Goal: Task Accomplishment & Management: Complete application form

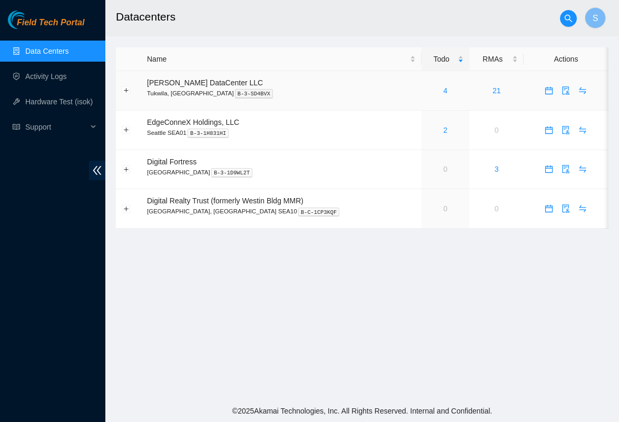
click at [433, 92] on div "4" at bounding box center [445, 91] width 37 height 12
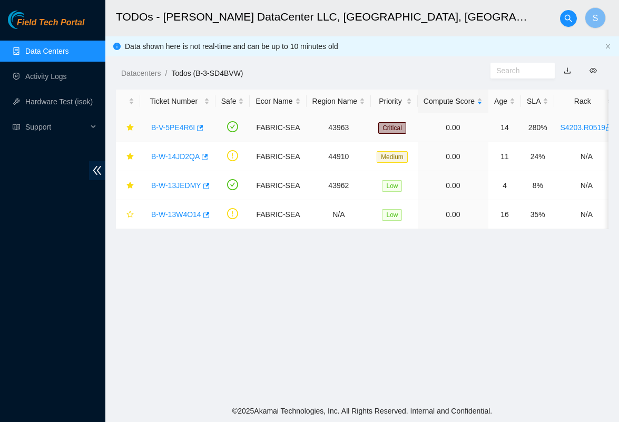
click at [190, 129] on link "B-V-5PE4R6I" at bounding box center [173, 127] width 44 height 8
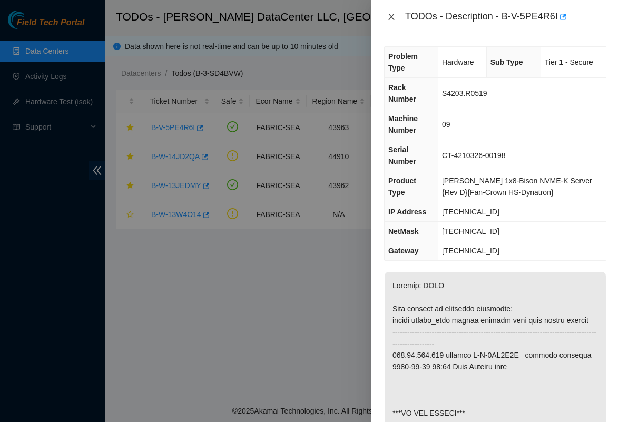
click at [389, 19] on icon "close" at bounding box center [391, 17] width 6 height 6
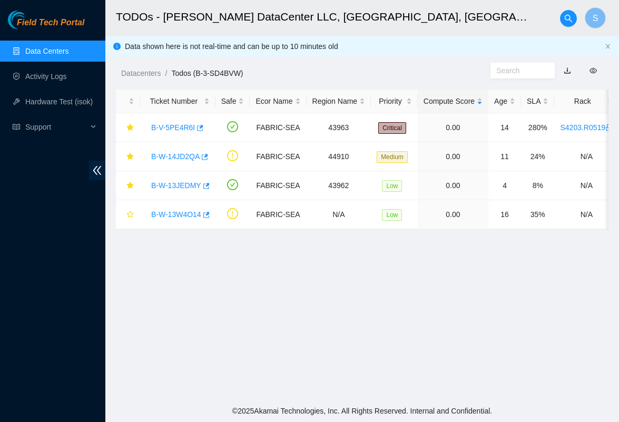
click at [191, 238] on main "TODOs - Sabey DataCenter LLC, Tukwila, WA S Data shown here is not real-time an…" at bounding box center [361, 200] width 513 height 400
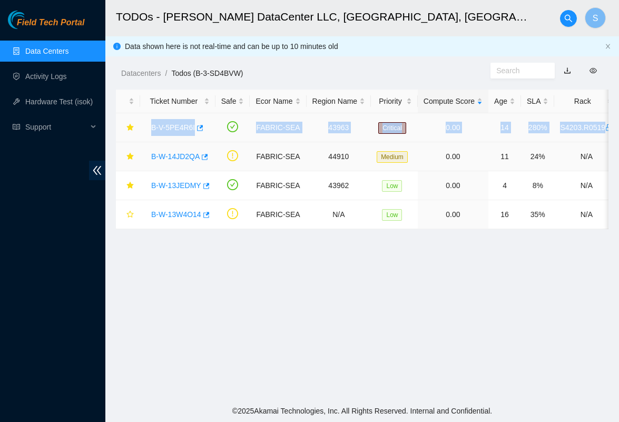
drag, startPoint x: 142, startPoint y: 127, endPoint x: 213, endPoint y: 146, distance: 73.5
click at [213, 146] on tbody "B-V-5PE4R6I FABRIC-SEA 43963 Critical 0.00 14 280% S4203.R0519 09 104.88.207.20…" at bounding box center [600, 171] width 969 height 116
click at [183, 153] on link "B-W-14JD2QA" at bounding box center [175, 156] width 48 height 8
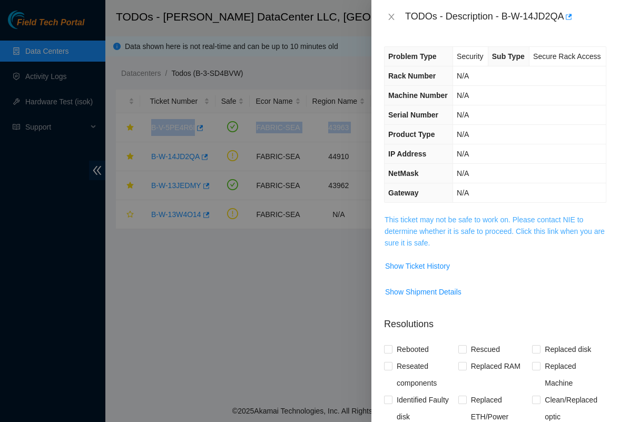
click at [411, 245] on link "This ticket may not be safe to work on. Please contact NIE to determine whether…" at bounding box center [494, 231] width 220 height 32
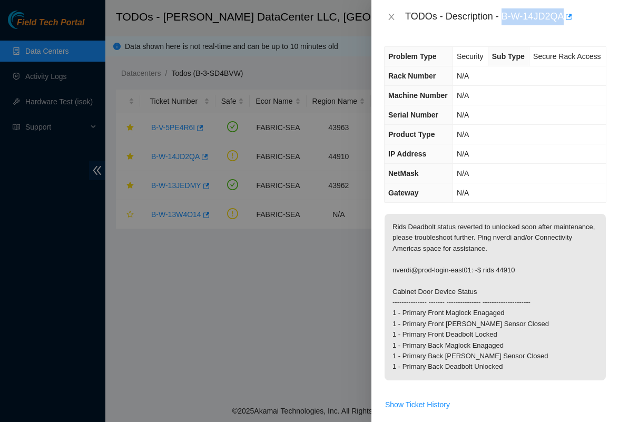
drag, startPoint x: 504, startPoint y: 15, endPoint x: 567, endPoint y: 14, distance: 63.7
click at [567, 14] on div "TODOs - Description - B-W-14JD2QA" at bounding box center [505, 16] width 201 height 17
copy div "B-W-14JD2QA"
click at [272, 123] on div at bounding box center [309, 211] width 619 height 422
click at [387, 13] on icon "close" at bounding box center [391, 17] width 8 height 8
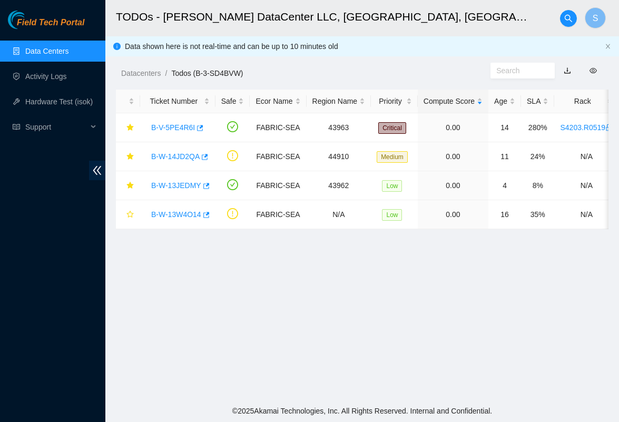
click at [422, 77] on ol "Datacenters / Todos (B-3-SD4BVW) /" at bounding box center [305, 73] width 369 height 12
click at [54, 80] on link "Activity Logs" at bounding box center [46, 76] width 42 height 8
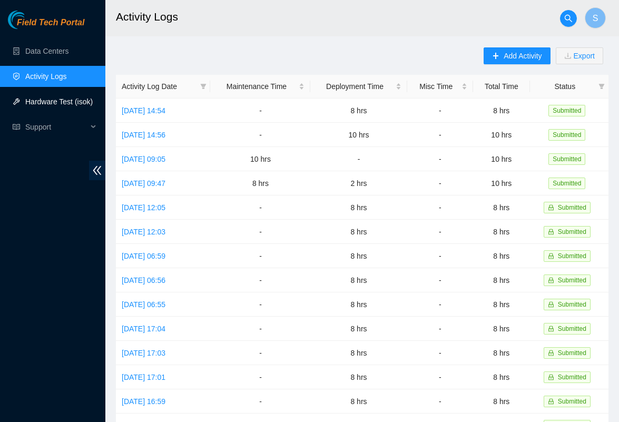
click at [39, 106] on link "Hardware Test (isok)" at bounding box center [58, 101] width 67 height 8
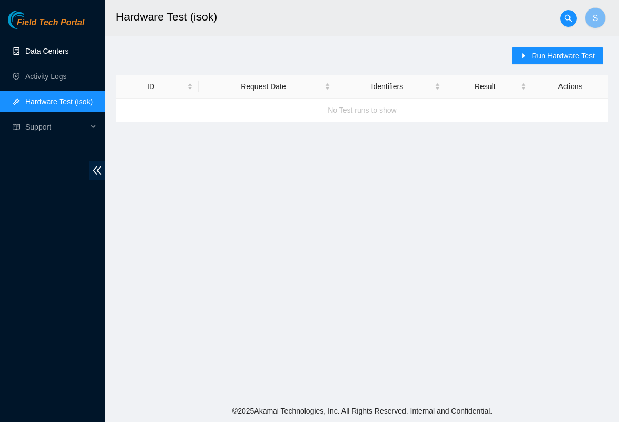
click at [57, 48] on link "Data Centers" at bounding box center [46, 51] width 43 height 8
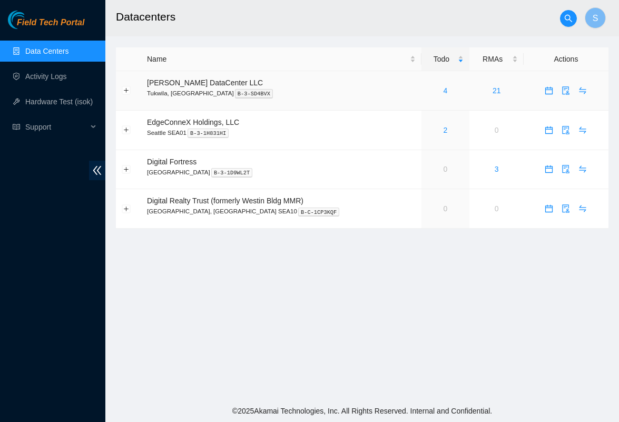
click at [550, 93] on span "calendar" at bounding box center [549, 90] width 16 height 8
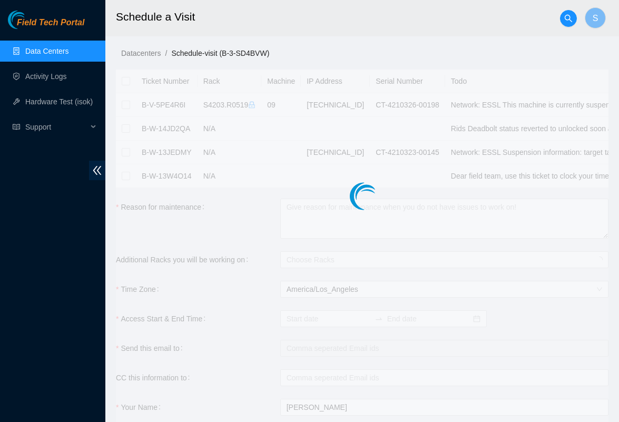
checkbox input "true"
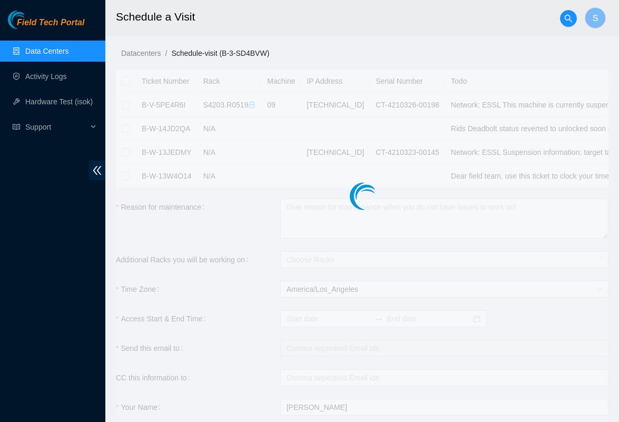
type input "2025-09-08 09:32"
type input "2025-09-09 09:31"
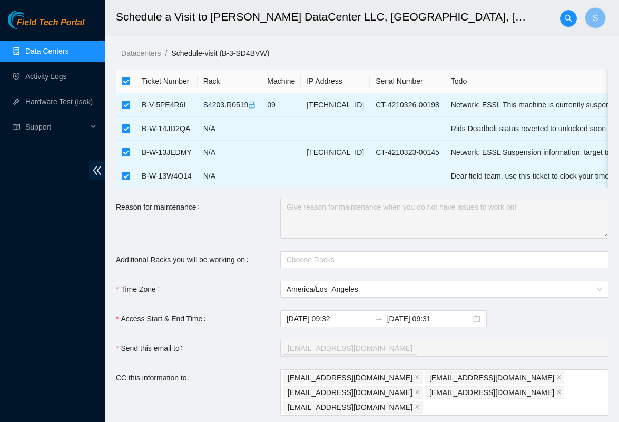
click at [126, 81] on input "checkbox" at bounding box center [126, 81] width 8 height 8
checkbox input "false"
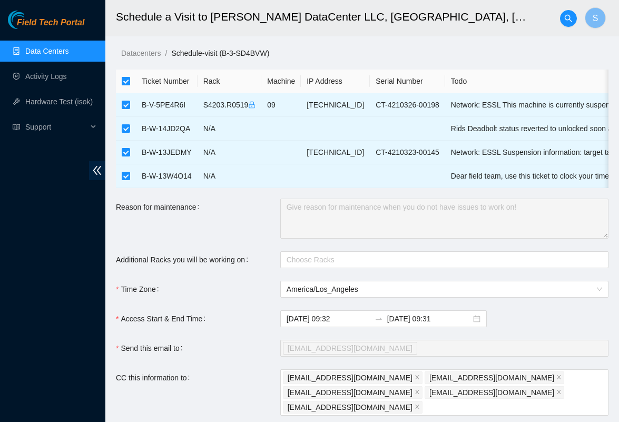
checkbox input "false"
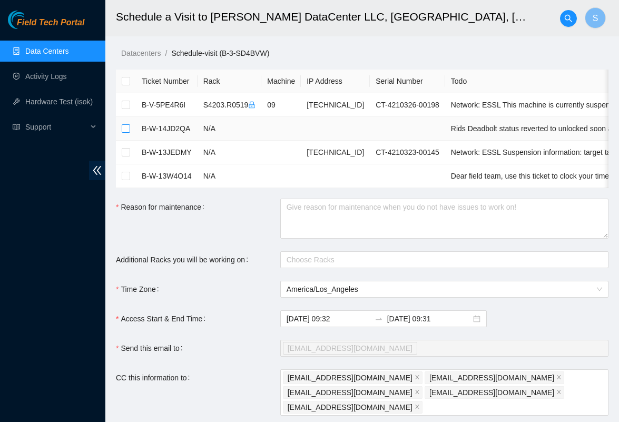
click at [125, 129] on input "checkbox" at bounding box center [126, 128] width 8 height 8
checkbox input "true"
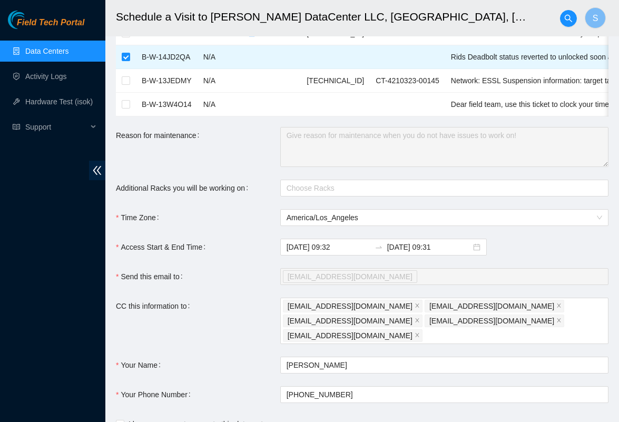
scroll to position [77, 0]
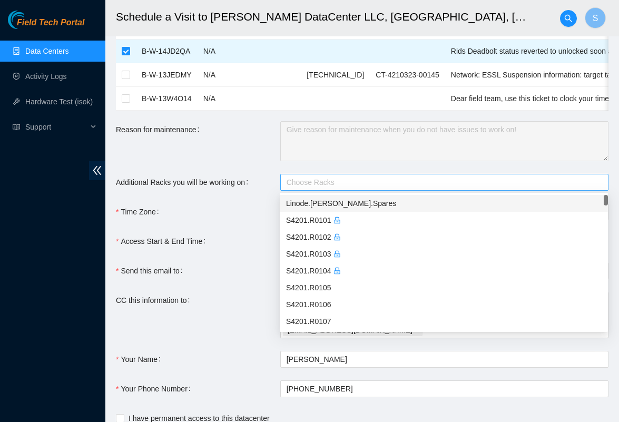
click at [328, 178] on div at bounding box center [439, 182] width 312 height 13
paste input "B-W-14JD2QA"
type input "B"
click at [219, 195] on form "Ticket Number Rack Machine IP Address Serial Number Todo B-V-5PE4R6I S4203.R051…" at bounding box center [362, 224] width 492 height 464
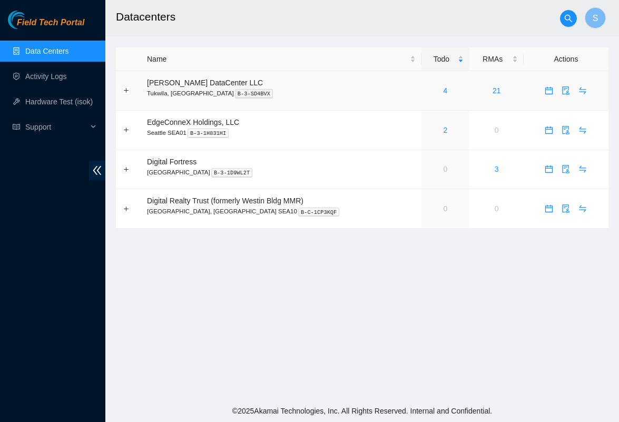
click at [433, 91] on div "4" at bounding box center [445, 91] width 37 height 12
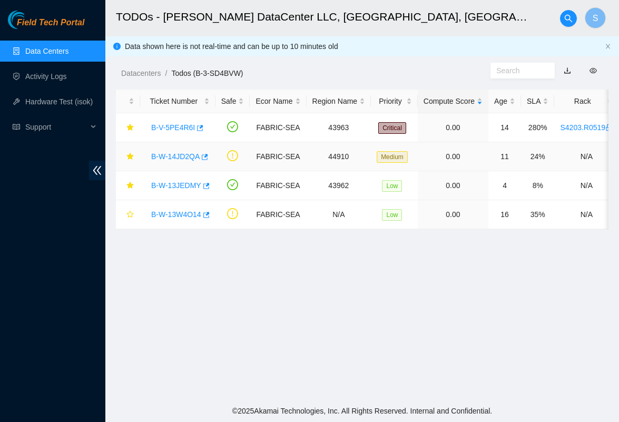
click at [173, 156] on link "B-W-14JD2QA" at bounding box center [175, 156] width 48 height 8
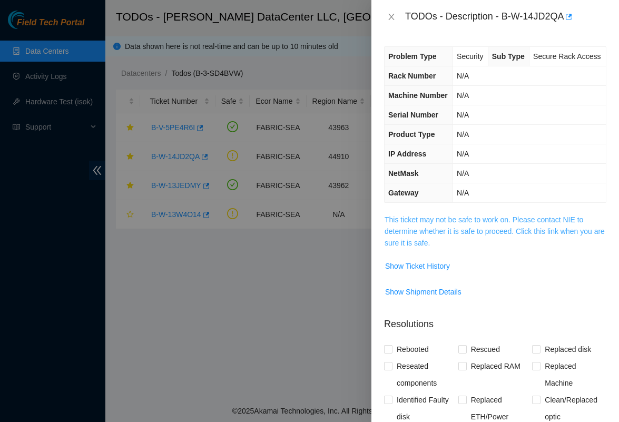
click at [407, 239] on link "This ticket may not be safe to work on. Please contact NIE to determine whether…" at bounding box center [494, 231] width 220 height 32
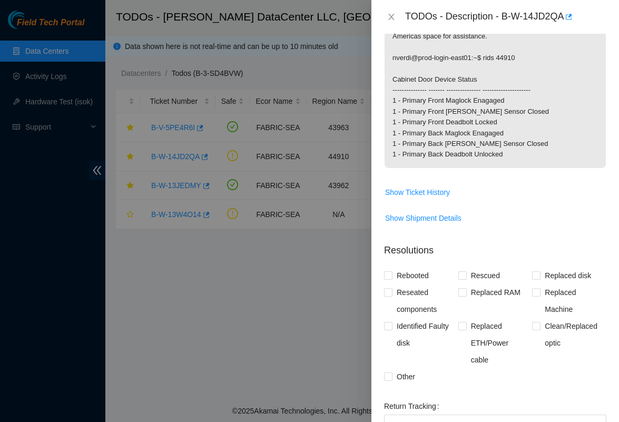
scroll to position [216, 0]
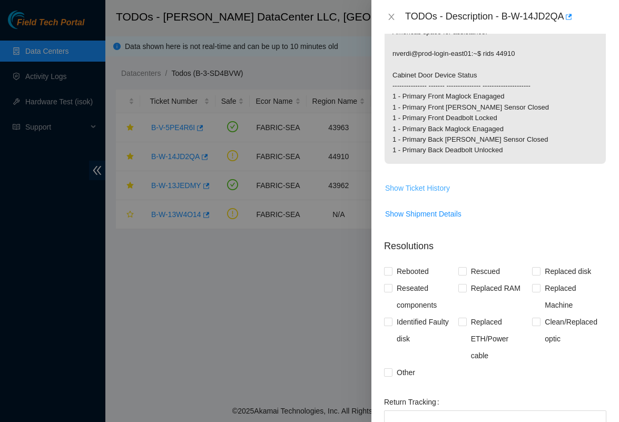
click at [410, 194] on span "Show Ticket History" at bounding box center [417, 188] width 65 height 12
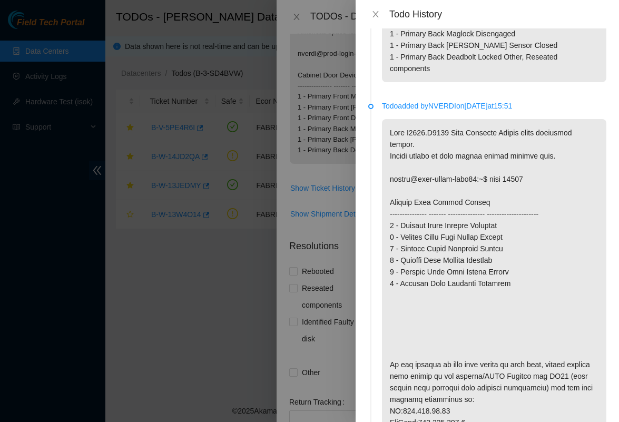
scroll to position [409, 0]
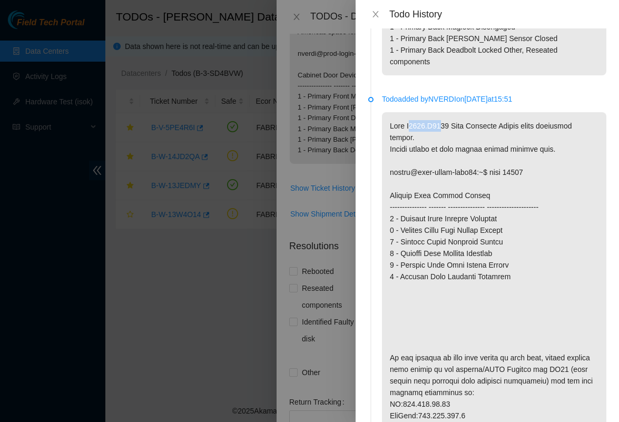
drag, startPoint x: 411, startPoint y: 137, endPoint x: 446, endPoint y: 138, distance: 35.8
click at [446, 138] on p at bounding box center [494, 340] width 224 height 456
drag, startPoint x: 407, startPoint y: 138, endPoint x: 421, endPoint y: 138, distance: 14.2
click at [421, 138] on p at bounding box center [494, 340] width 224 height 456
click at [431, 138] on p at bounding box center [494, 340] width 224 height 456
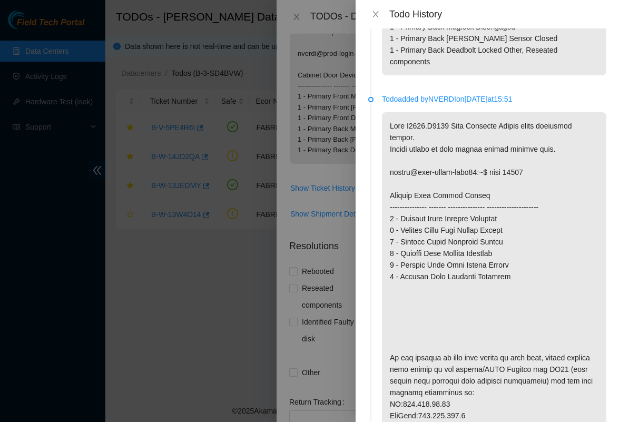
click at [409, 138] on p at bounding box center [494, 340] width 224 height 456
drag, startPoint x: 409, startPoint y: 138, endPoint x: 416, endPoint y: 137, distance: 7.4
click at [416, 137] on p at bounding box center [494, 340] width 224 height 456
drag, startPoint x: 457, startPoint y: 136, endPoint x: 408, endPoint y: 135, distance: 49.0
click at [408, 135] on p at bounding box center [494, 340] width 224 height 456
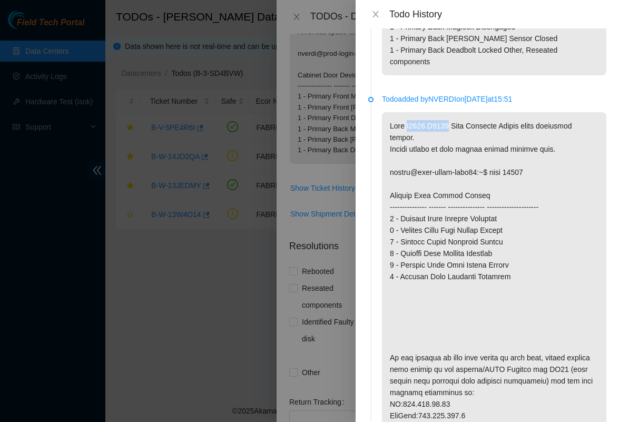
copy p "S4203.R0613"
click at [283, 166] on div at bounding box center [309, 211] width 619 height 422
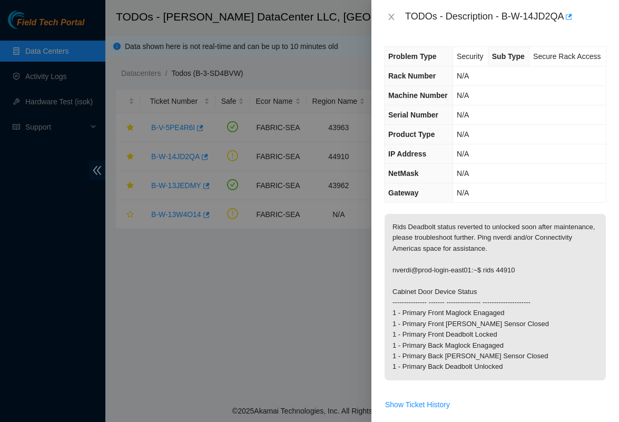
scroll to position [0, 0]
click at [397, 26] on div "TODOs - Description - B-W-14JD2QA" at bounding box center [494, 17] width 247 height 34
click at [390, 9] on div "TODOs - Description - B-W-14JD2QA" at bounding box center [495, 16] width 222 height 17
click at [390, 13] on icon "close" at bounding box center [391, 17] width 8 height 8
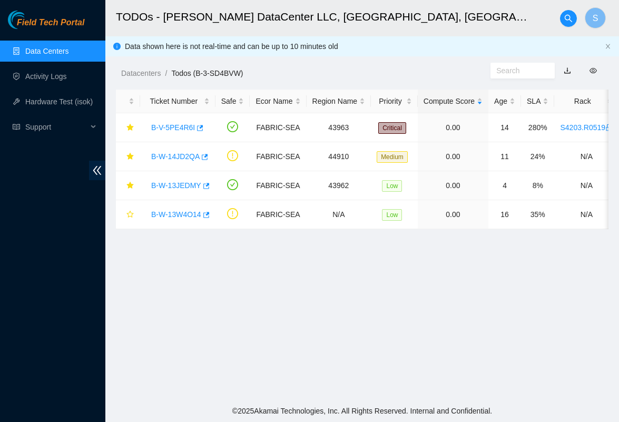
click at [25, 55] on link "Data Centers" at bounding box center [46, 51] width 43 height 8
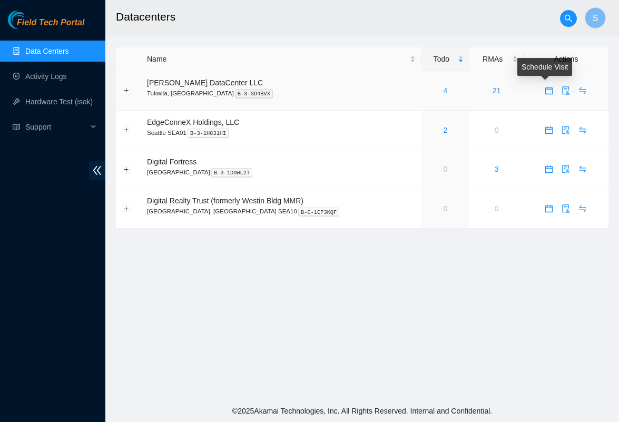
click at [545, 85] on button "button" at bounding box center [548, 90] width 17 height 17
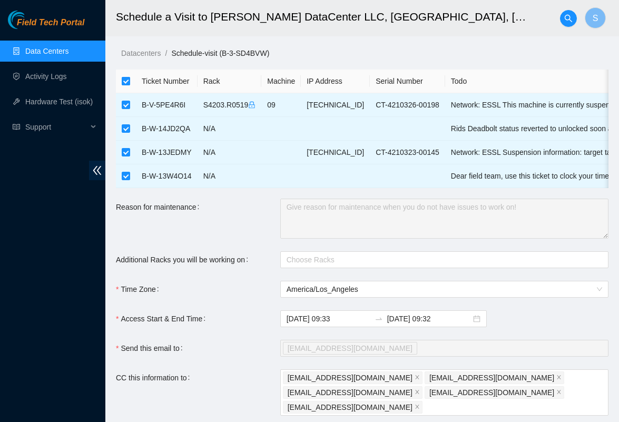
click at [124, 81] on input "checkbox" at bounding box center [126, 81] width 8 height 8
checkbox input "false"
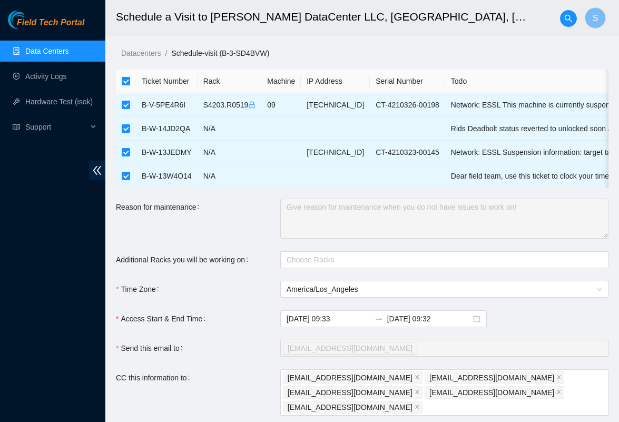
checkbox input "false"
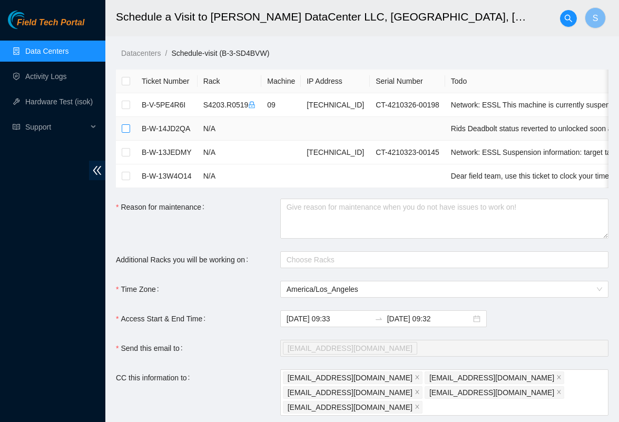
click at [129, 126] on input "checkbox" at bounding box center [126, 128] width 8 height 8
checkbox input "true"
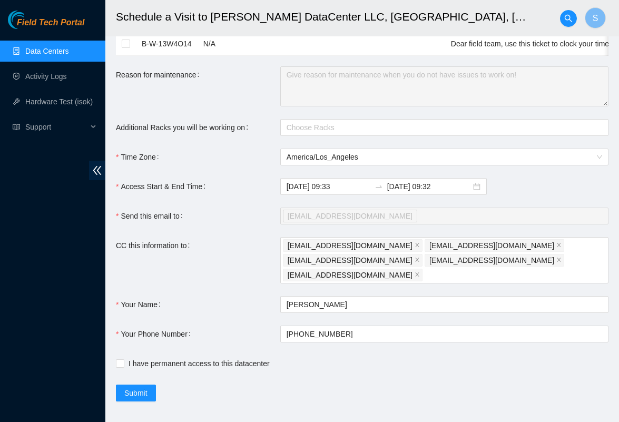
scroll to position [132, 0]
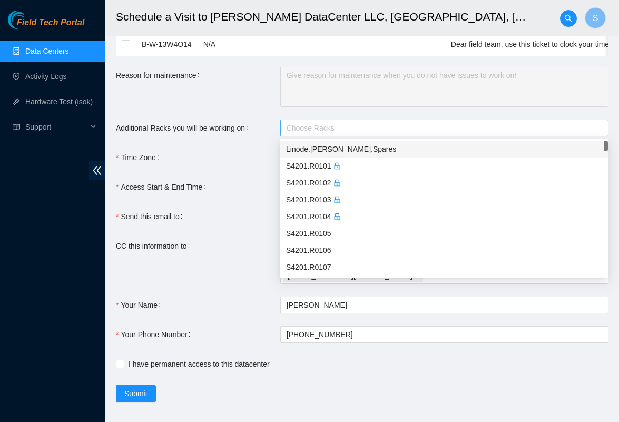
click at [314, 133] on div at bounding box center [439, 128] width 312 height 13
paste input "S4203.R0613"
type input "S4203.R0613"
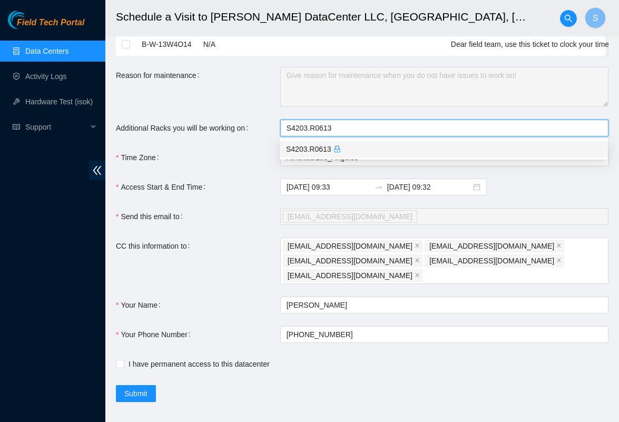
click at [316, 148] on div "S4203.R0613" at bounding box center [443, 149] width 315 height 12
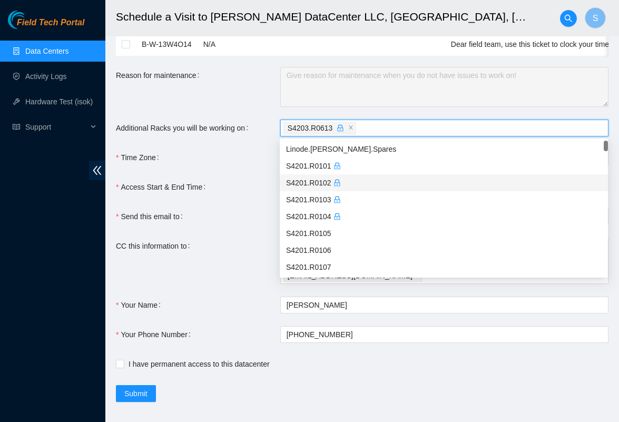
click at [232, 206] on form "Ticket Number Rack Machine IP Address Serial Number Todo B-V-5PE4R6I S4203.R051…" at bounding box center [362, 170] width 492 height 464
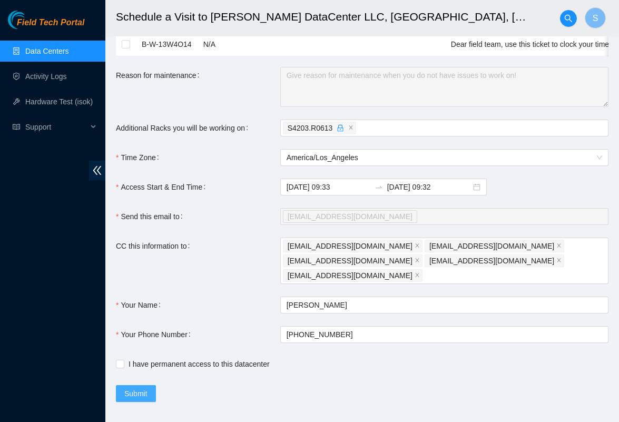
click at [143, 387] on span "Submit" at bounding box center [135, 393] width 23 height 12
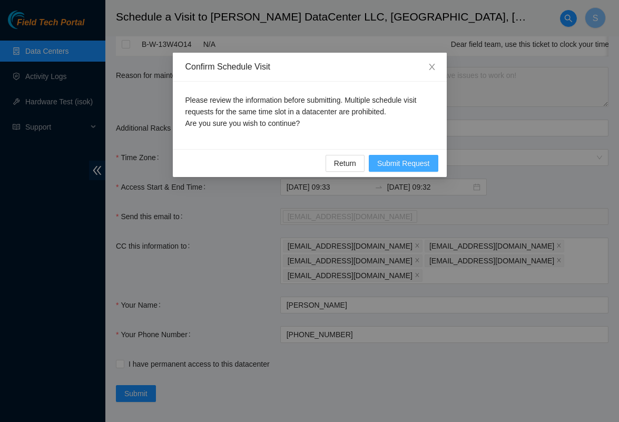
click at [400, 164] on span "Submit Request" at bounding box center [403, 163] width 53 height 12
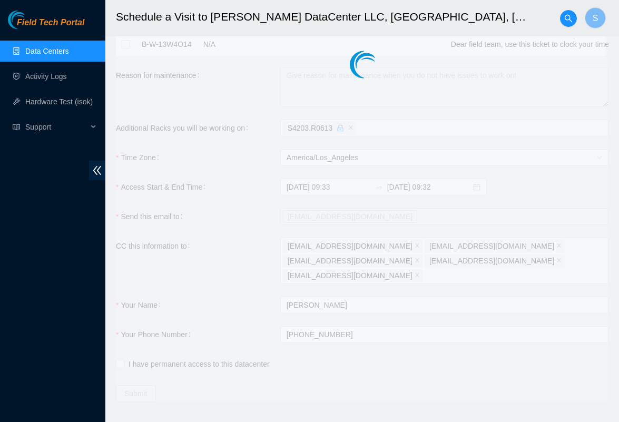
type input "2025-09-08 09:34"
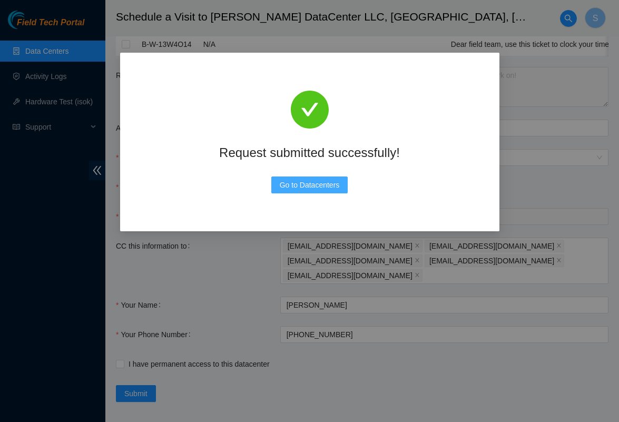
click at [300, 186] on span "Go to Datacenters" at bounding box center [310, 185] width 60 height 12
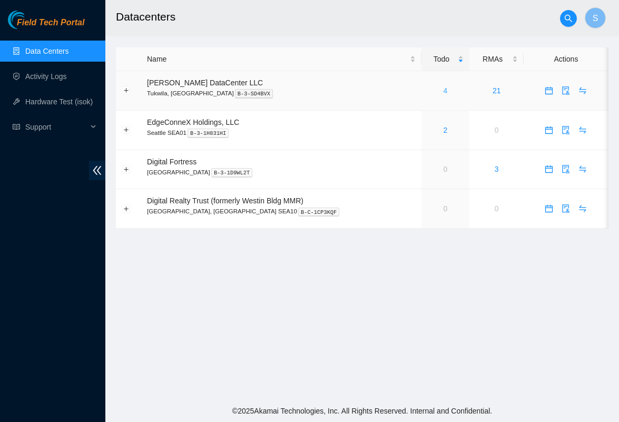
click at [443, 87] on link "4" at bounding box center [445, 90] width 4 height 8
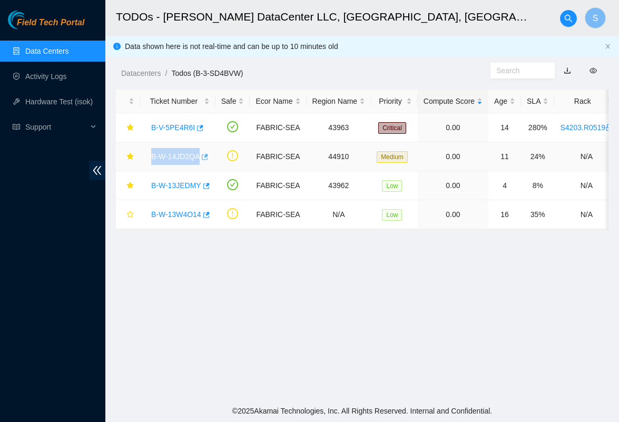
drag, startPoint x: 146, startPoint y: 155, endPoint x: 202, endPoint y: 155, distance: 55.8
click at [202, 155] on div "B-W-14JD2QA" at bounding box center [178, 156] width 64 height 17
copy div "B-W-14JD2QA"
click at [170, 153] on link "B-W-14JD2QA" at bounding box center [175, 156] width 48 height 8
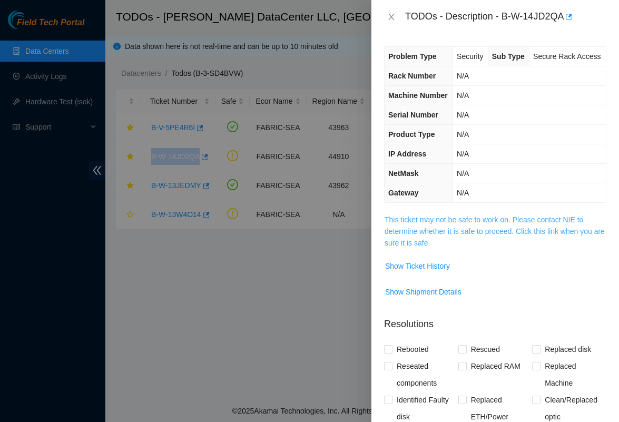
click at [416, 241] on link "This ticket may not be safe to work on. Please contact NIE to determine whether…" at bounding box center [494, 231] width 220 height 32
